Goal: Navigation & Orientation: Find specific page/section

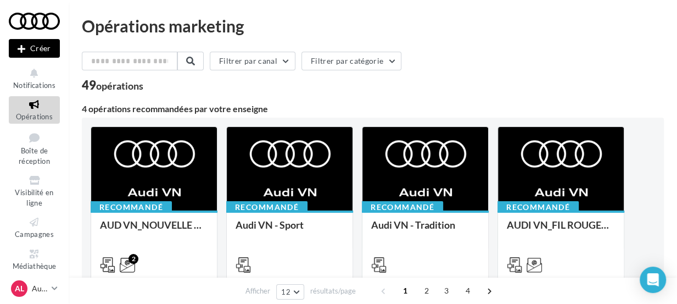
click at [29, 114] on span "Opérations" at bounding box center [34, 116] width 37 height 9
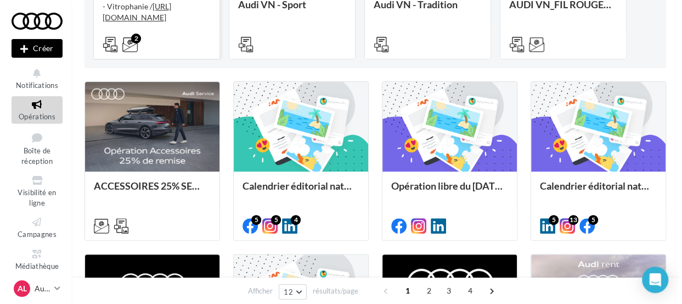
scroll to position [221, 0]
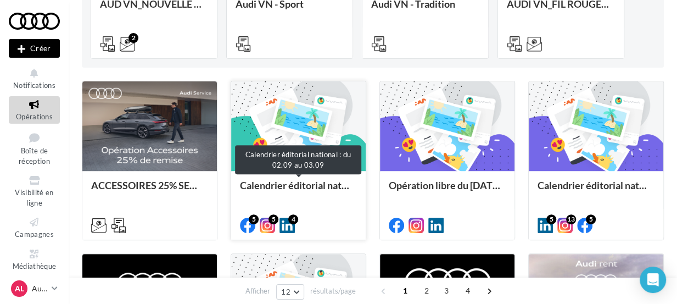
click at [289, 188] on div "Calendrier éditorial national : du 02.09 au 03.09" at bounding box center [298, 190] width 117 height 22
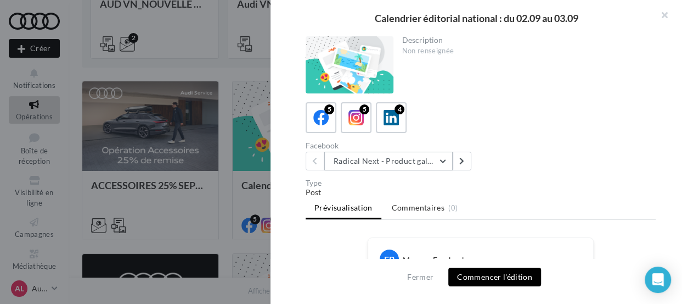
click at [445, 158] on button "Radical Next - Product gallery" at bounding box center [388, 160] width 128 height 19
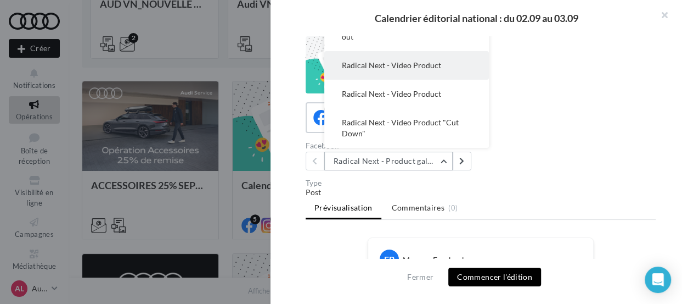
scroll to position [0, 0]
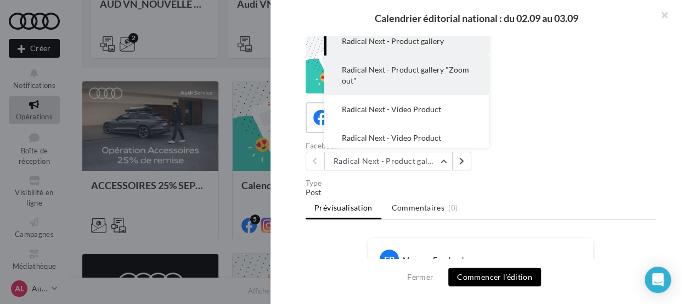
click at [422, 70] on span "Radical Next - Product gallery "Zoom out"" at bounding box center [405, 75] width 127 height 20
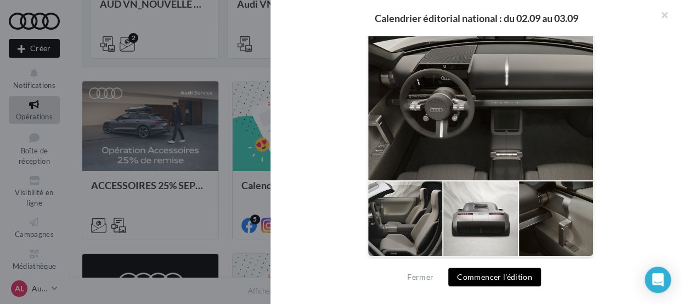
scroll to position [495, 0]
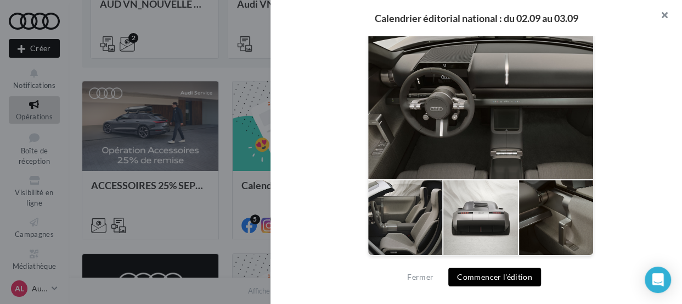
click at [663, 12] on button "button" at bounding box center [660, 16] width 44 height 33
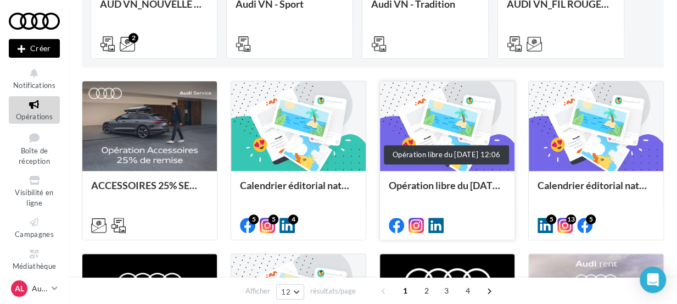
click at [407, 184] on div "Opération libre du [DATE] 12:06" at bounding box center [447, 190] width 117 height 22
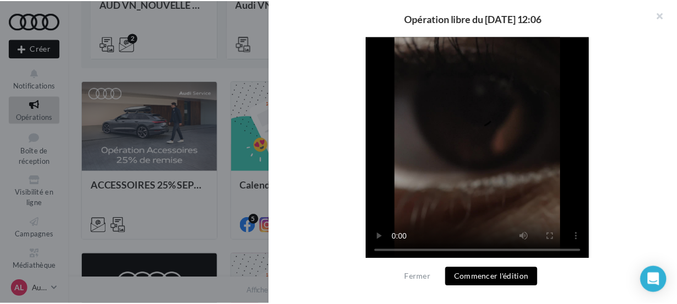
scroll to position [429, 0]
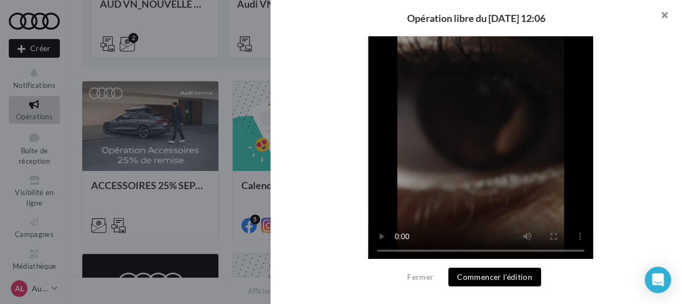
click at [666, 12] on button "button" at bounding box center [660, 16] width 44 height 33
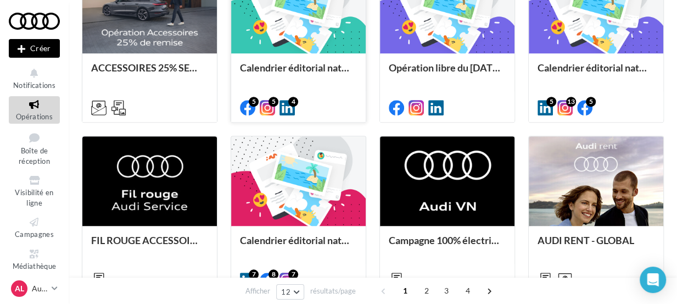
scroll to position [339, 0]
